Goal: Information Seeking & Learning: Find specific fact

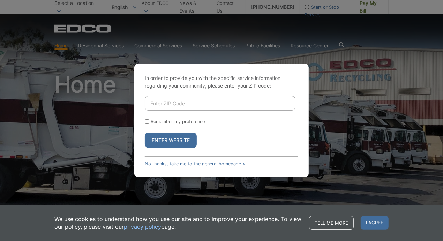
click at [226, 102] on input "Enter ZIP Code" at bounding box center [220, 103] width 151 height 15
type input "92084"
click at [145, 133] on button "Enter Website" at bounding box center [171, 140] width 52 height 15
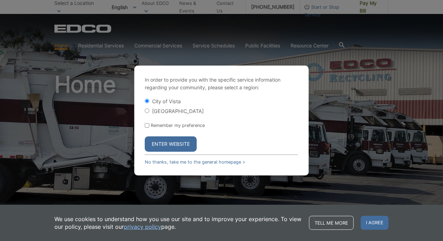
click at [167, 148] on button "Enter Website" at bounding box center [171, 143] width 52 height 15
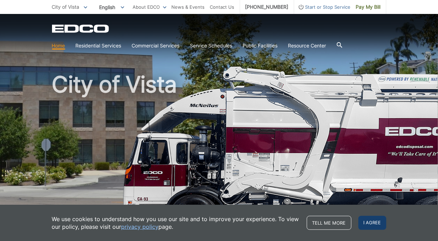
click at [365, 224] on span "I agree" at bounding box center [372, 223] width 28 height 14
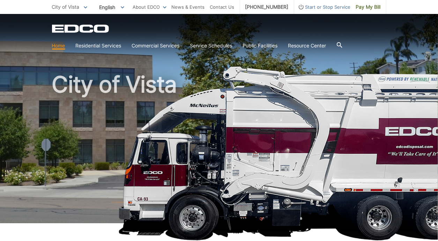
click at [309, 26] on div "EDCO Logo" at bounding box center [219, 28] width 334 height 8
click at [300, 98] on h1 "City of Vista" at bounding box center [219, 149] width 334 height 153
click at [86, 6] on span at bounding box center [85, 7] width 3 height 8
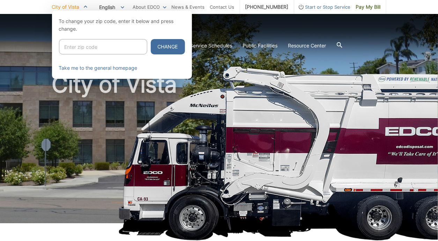
click at [195, 26] on div at bounding box center [219, 130] width 438 height 241
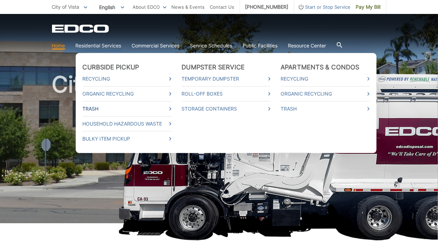
click at [171, 108] on icon at bounding box center [170, 108] width 2 height 3
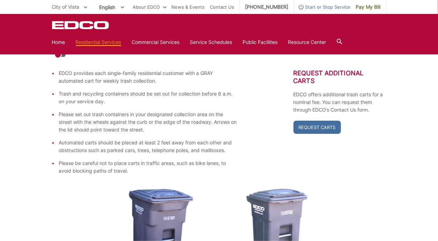
scroll to position [130, 0]
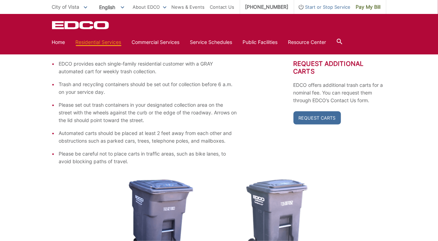
drag, startPoint x: 440, startPoint y: 39, endPoint x: 443, endPoint y: 90, distance: 50.6
click at [326, 118] on link "Request Carts" at bounding box center [316, 117] width 47 height 13
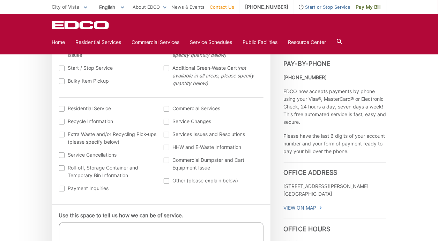
scroll to position [255, 0]
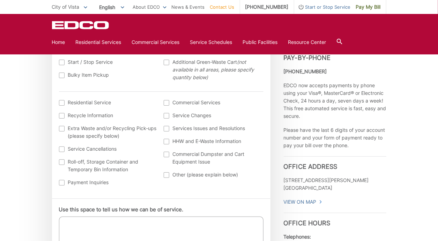
click at [166, 176] on div at bounding box center [167, 175] width 6 height 6
click at [0, 0] on input "Other (please explain below)" at bounding box center [0, 0] width 0 height 0
click at [166, 176] on div at bounding box center [167, 175] width 6 height 6
click at [0, 0] on input "Other (please explain below)" at bounding box center [0, 0] width 0 height 0
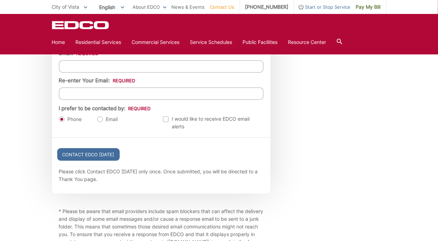
scroll to position [777, 0]
click at [102, 118] on label "Email" at bounding box center [107, 119] width 21 height 7
radio input "true"
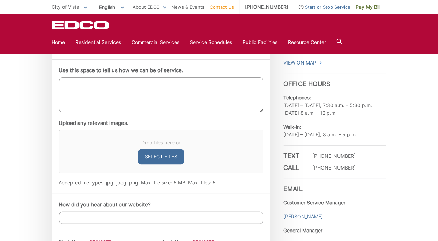
scroll to position [391, 0]
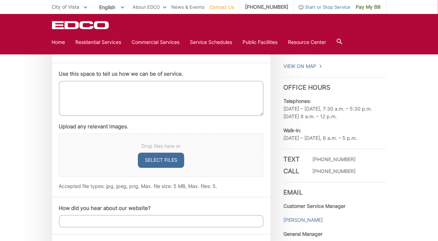
click at [247, 101] on textarea "Use this space to tell us how we can be of service." at bounding box center [161, 98] width 204 height 35
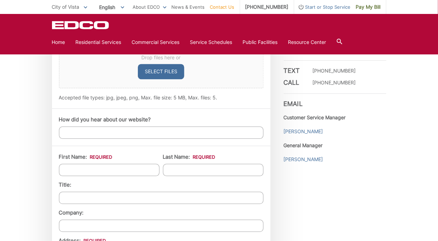
scroll to position [486, 0]
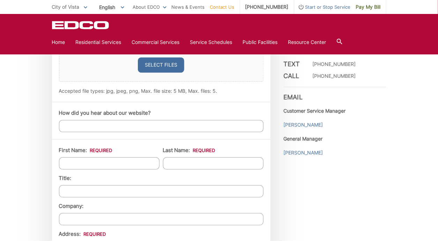
type textarea "What are the id #'s for my waste cans?"
click at [153, 161] on input "First Name: *" at bounding box center [109, 163] width 100 height 12
type input "Jim"
type input "Thoen"
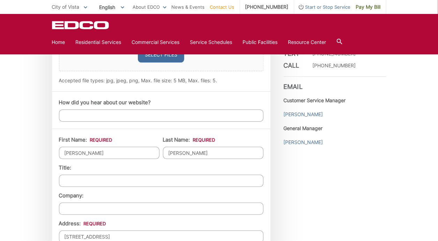
type input "2384 alta vista dr"
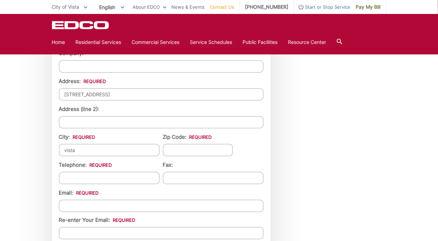
type input "vista"
type input "92084"
type input "(760) 845-4366"
type input "(___) ___-____"
type input "jim@jimthoen.com"
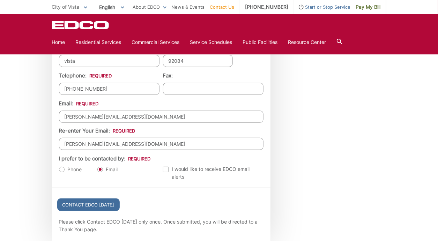
scroll to position [734, 0]
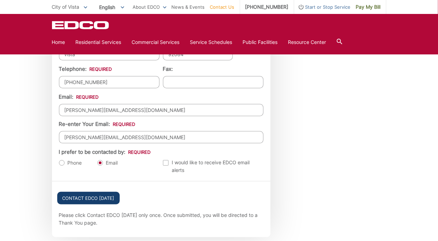
type input "jim@jimthoen.com"
click at [94, 200] on input "Contact EDCO Today" at bounding box center [88, 198] width 62 height 13
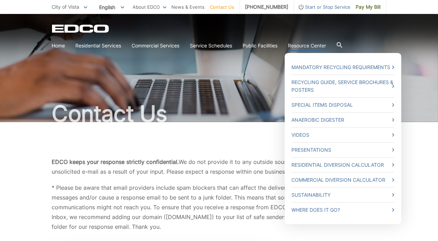
click at [310, 47] on link "Resource Center" at bounding box center [307, 46] width 38 height 8
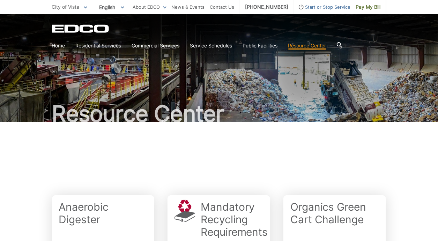
scroll to position [211, 0]
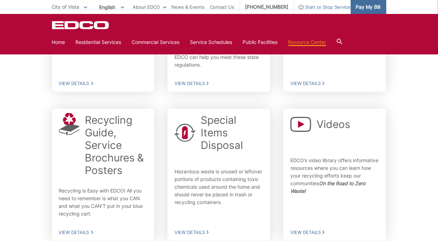
click at [369, 7] on span "Pay My Bill" at bounding box center [368, 7] width 25 height 8
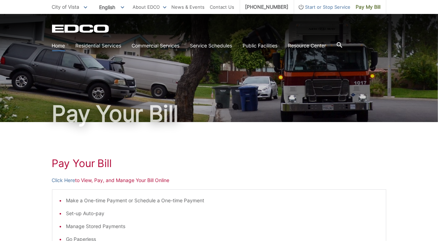
click at [59, 45] on link "Home" at bounding box center [58, 46] width 13 height 8
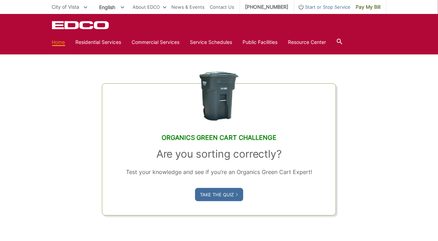
scroll to position [386, 0]
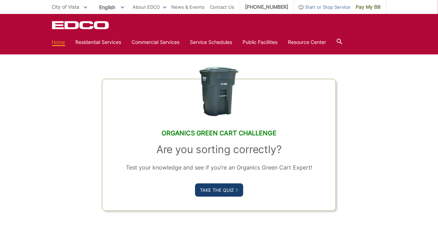
click at [224, 197] on link "Take the Quiz" at bounding box center [219, 189] width 48 height 13
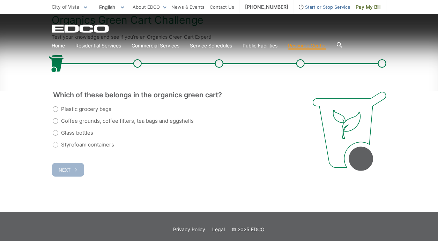
scroll to position [144, 0]
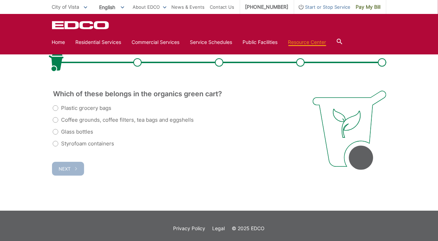
click at [56, 124] on label "Coffee grounds, coffee filters, tea bags and eggshells" at bounding box center [123, 120] width 141 height 8
radio input "true"
click at [63, 172] on span "Next" at bounding box center [65, 169] width 12 height 6
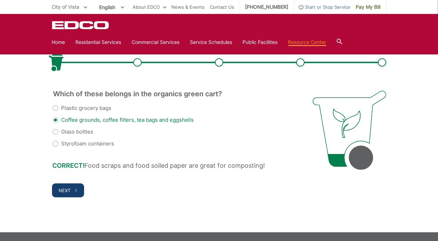
click at [61, 193] on span "Next" at bounding box center [65, 191] width 12 height 6
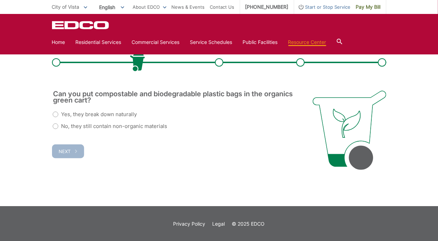
click at [56, 119] on label "Yes, they break down naturally" at bounding box center [95, 114] width 84 height 8
radio input "true"
click at [62, 154] on span "Next" at bounding box center [65, 152] width 12 height 6
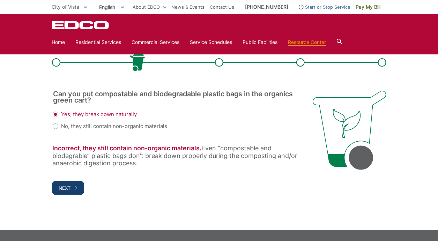
click at [62, 191] on span "Next" at bounding box center [65, 188] width 12 height 6
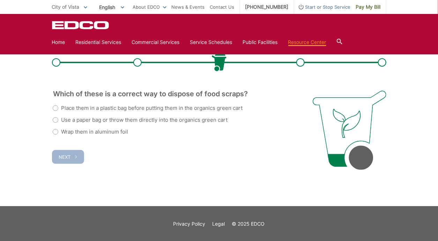
click at [56, 124] on label "Use a paper bag or throw them directly into the organics green cart" at bounding box center [140, 120] width 175 height 8
radio input "true"
click at [68, 160] on span "Next" at bounding box center [65, 157] width 12 height 6
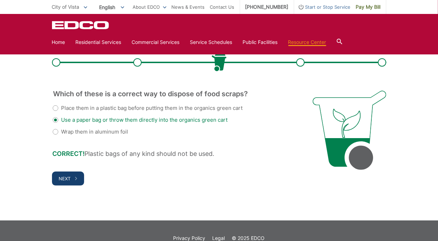
click at [68, 181] on span "Next" at bounding box center [65, 179] width 12 height 6
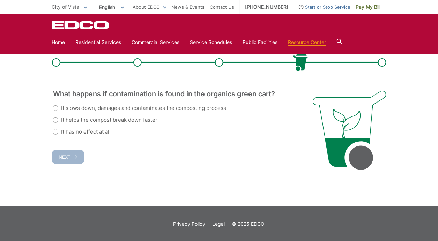
click at [54, 112] on label "It slows down, damages and contaminates the composting process" at bounding box center [140, 108] width 174 height 8
radio input "true"
click at [62, 160] on span "Next" at bounding box center [65, 157] width 12 height 6
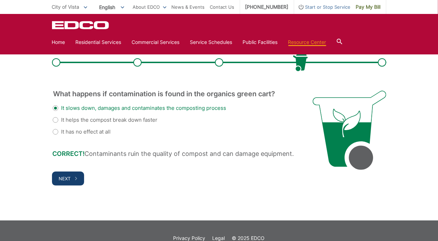
click at [65, 181] on span "Next" at bounding box center [65, 179] width 12 height 6
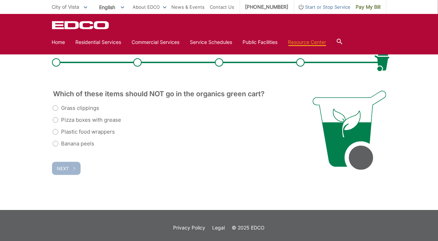
click at [54, 136] on label "Plastic food wrappers" at bounding box center [84, 132] width 62 height 8
radio input "true"
click at [63, 171] on span "Next" at bounding box center [63, 169] width 12 height 6
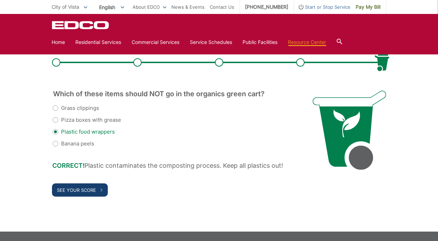
click at [88, 193] on span "See Your Score" at bounding box center [76, 190] width 39 height 6
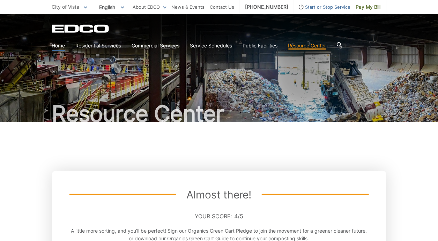
click at [55, 50] on link "Home" at bounding box center [58, 46] width 13 height 8
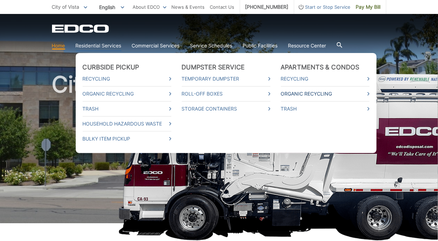
click at [368, 95] on icon at bounding box center [368, 93] width 2 height 3
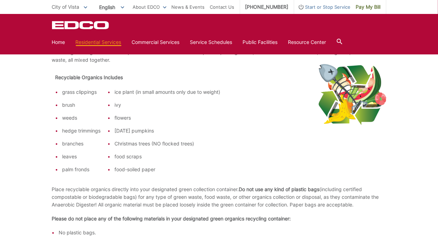
scroll to position [186, 0]
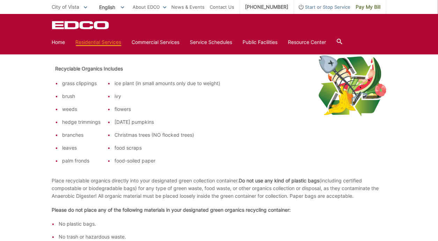
drag, startPoint x: 440, startPoint y: 30, endPoint x: 443, endPoint y: 60, distance: 29.4
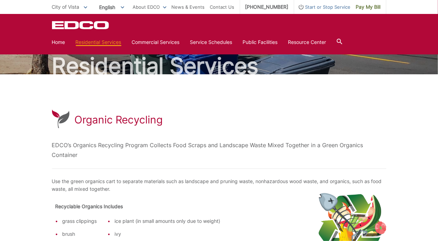
scroll to position [0, 0]
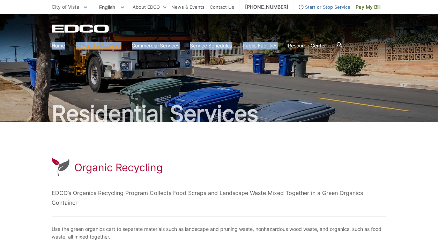
drag, startPoint x: 342, startPoint y: 27, endPoint x: 283, endPoint y: 36, distance: 60.0
click at [283, 36] on div "EDCO Logo Home Residential Services Curbside Pickup Recycling Organic Recycling…" at bounding box center [219, 38] width 334 height 28
click at [59, 46] on link "Home" at bounding box center [58, 46] width 13 height 8
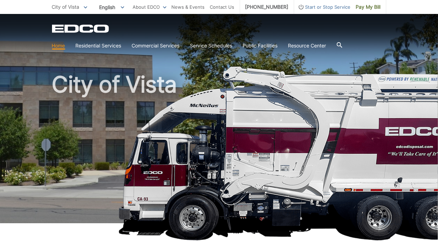
click at [59, 46] on link "Home" at bounding box center [58, 46] width 13 height 8
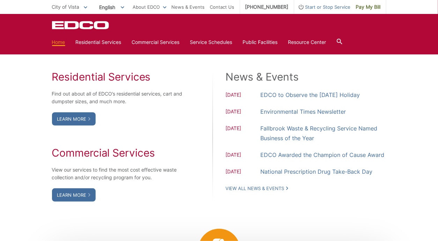
scroll to position [564, 0]
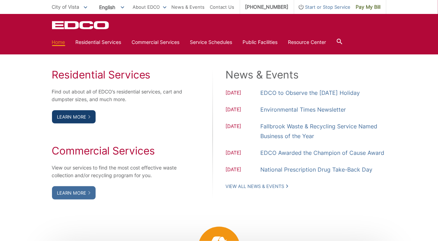
click at [71, 123] on link "Learn More" at bounding box center [74, 116] width 44 height 13
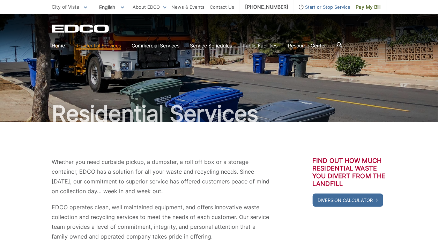
click at [342, 44] on icon at bounding box center [340, 45] width 6 height 6
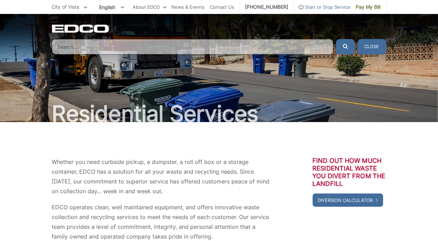
click at [318, 47] on input "Search" at bounding box center [192, 46] width 281 height 15
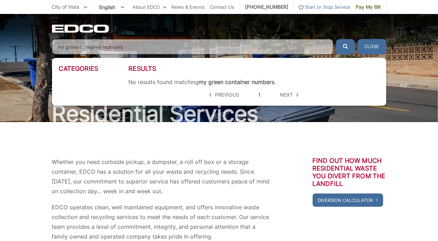
type input "my green container numbers"
click at [336, 39] on button "submit" at bounding box center [345, 46] width 19 height 15
click at [119, 146] on div "Whether you need curbside pickup, a dumpster, a roll off box or a storage conta…" at bounding box center [219, 199] width 334 height 154
click at [88, 71] on h3 "Categories" at bounding box center [94, 69] width 70 height 8
click at [228, 97] on span "Previous" at bounding box center [227, 95] width 24 height 8
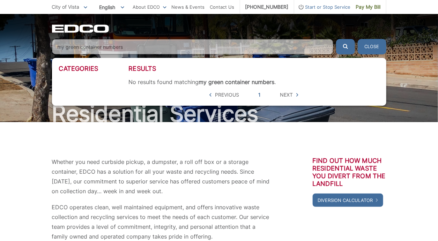
click at [214, 97] on span "Previous" at bounding box center [224, 95] width 30 height 8
click at [211, 96] on icon at bounding box center [210, 94] width 2 height 3
click at [157, 23] on div "EDCO Logo Home Residential Services Curbside Pickup Recycling Organic Recycling…" at bounding box center [219, 34] width 438 height 40
click at [369, 47] on button "Close" at bounding box center [371, 46] width 29 height 15
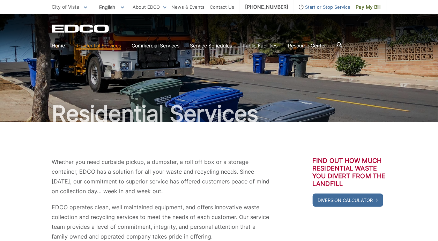
click at [85, 6] on icon at bounding box center [85, 7] width 3 height 2
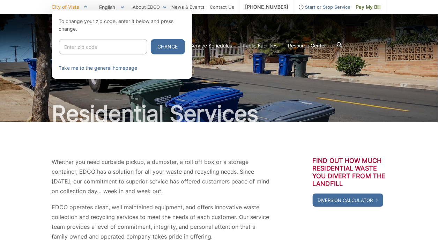
click at [347, 28] on div at bounding box center [219, 130] width 438 height 241
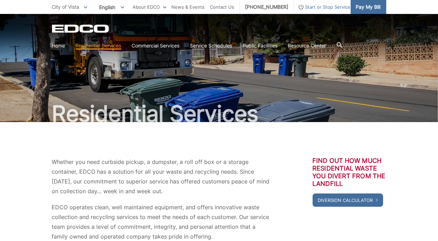
click at [362, 7] on span "Pay My Bill" at bounding box center [368, 7] width 25 height 8
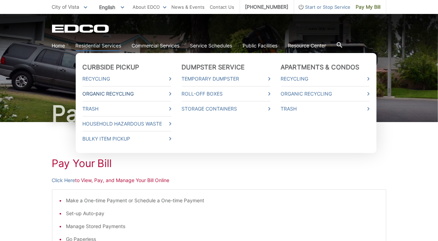
click at [166, 95] on link "Organic Recycling" at bounding box center [127, 94] width 89 height 8
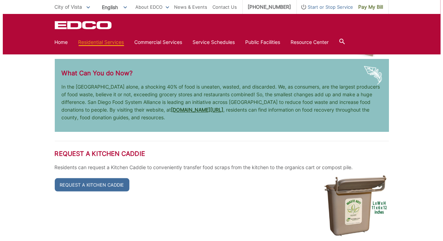
scroll to position [1426, 0]
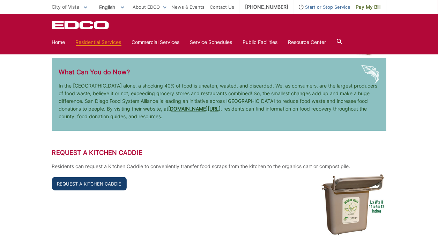
click at [75, 177] on link "Request a Kitchen Caddie" at bounding box center [89, 183] width 75 height 13
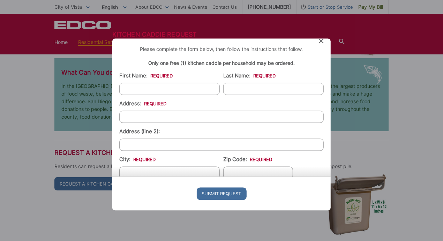
click at [157, 91] on input "First Name: *" at bounding box center [169, 89] width 100 height 12
type input "jim"
type input "thoen"
type input "2384 alta vista dr"
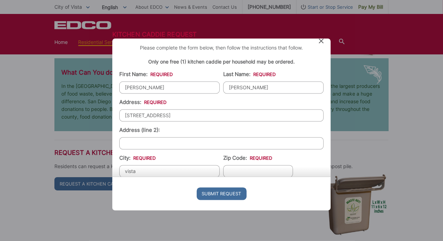
type input "vista"
type input "ca"
type input "(___) ___-____"
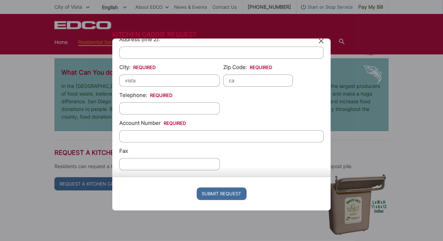
click at [242, 78] on input "ca" at bounding box center [258, 80] width 70 height 12
type input "c"
type input "92084"
type input "(760) 845-4366"
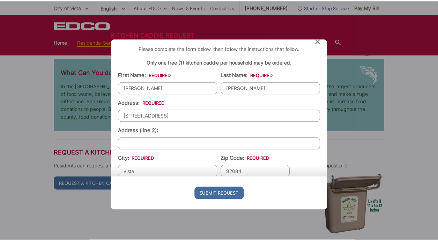
scroll to position [0, 0]
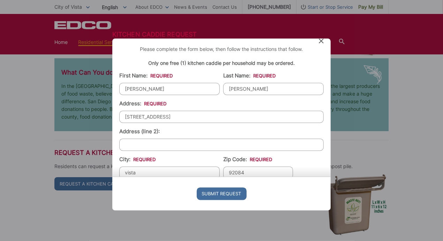
click at [321, 42] on icon at bounding box center [321, 40] width 5 height 5
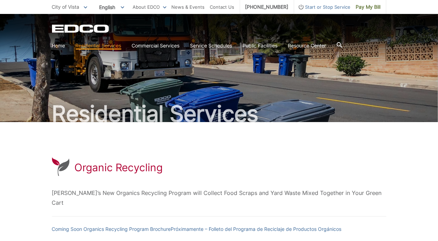
click at [341, 44] on icon at bounding box center [340, 45] width 6 height 6
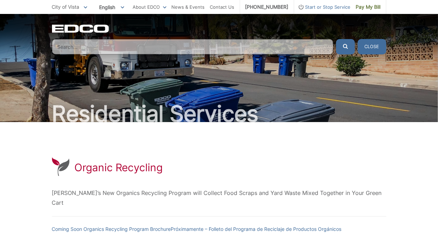
click at [293, 44] on input "Search" at bounding box center [192, 46] width 281 height 15
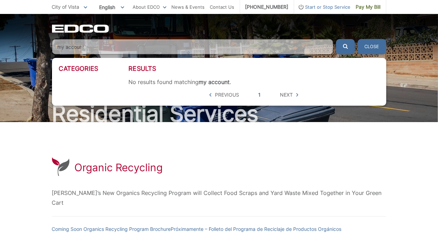
type input "my account"
click at [370, 48] on button "Close" at bounding box center [371, 46] width 29 height 15
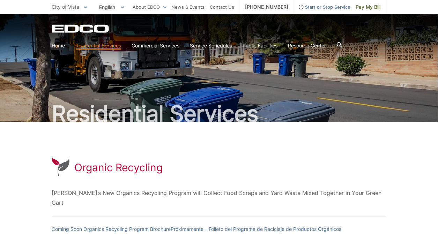
click at [123, 6] on div "English English Spanish Korean Arabic" at bounding box center [111, 7] width 35 height 12
click at [86, 6] on icon at bounding box center [85, 7] width 3 height 2
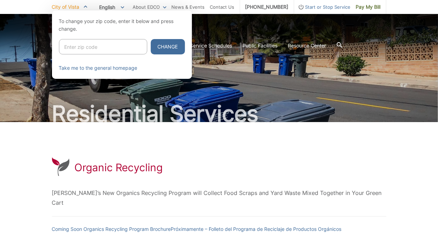
click at [79, 85] on div at bounding box center [219, 130] width 438 height 241
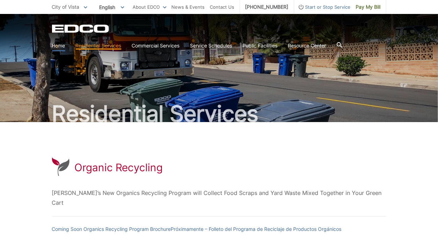
click at [59, 46] on link "Home" at bounding box center [58, 46] width 13 height 8
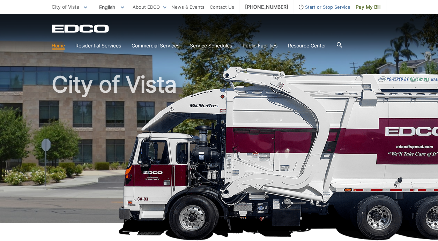
click at [56, 44] on link "Home" at bounding box center [58, 46] width 13 height 8
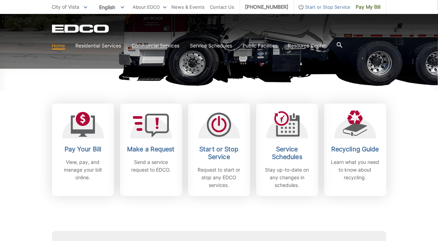
scroll to position [159, 0]
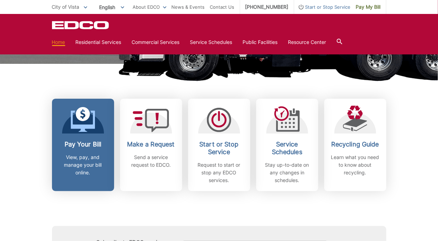
click at [69, 141] on h2 "Pay Your Bill" at bounding box center [83, 145] width 52 height 8
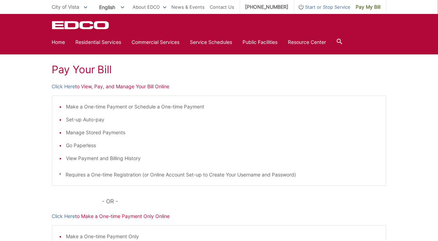
scroll to position [92, 0]
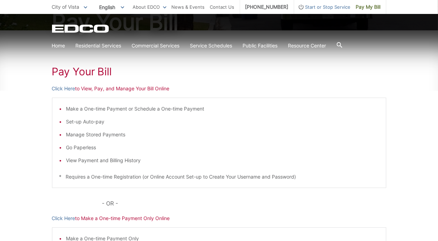
click at [88, 87] on p "Click Here to View, Pay, and Manage Your Bill Online" at bounding box center [219, 89] width 334 height 8
click at [152, 88] on p "Click Here to View, Pay, and Manage Your Bill Online" at bounding box center [219, 89] width 334 height 8
click at [62, 88] on link "Click Here" at bounding box center [63, 89] width 23 height 8
click at [58, 45] on link "Home" at bounding box center [58, 46] width 13 height 8
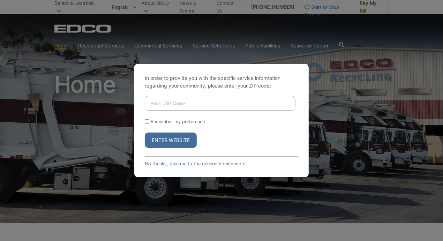
click at [179, 139] on button "Enter Website" at bounding box center [171, 140] width 52 height 15
click at [148, 121] on input "Remember my preference" at bounding box center [147, 121] width 5 height 5
checkbox input "true"
click at [159, 141] on button "Enter Website" at bounding box center [171, 140] width 52 height 15
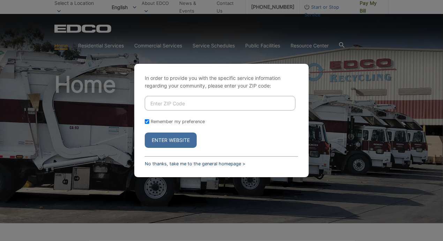
click at [160, 166] on link "No thanks, take me to the general homepage >" at bounding box center [195, 163] width 100 height 5
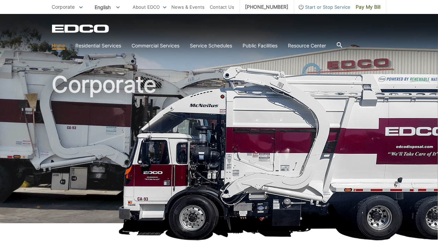
click at [82, 7] on icon at bounding box center [80, 7] width 3 height 2
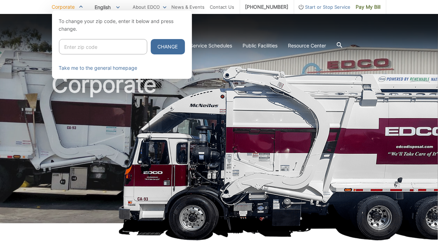
click at [18, 87] on div at bounding box center [219, 130] width 438 height 241
